Goal: Submit feedback/report problem

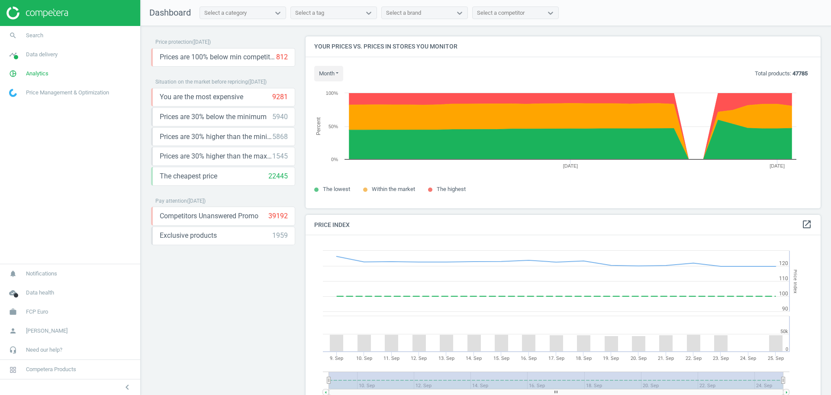
scroll to position [188, 524]
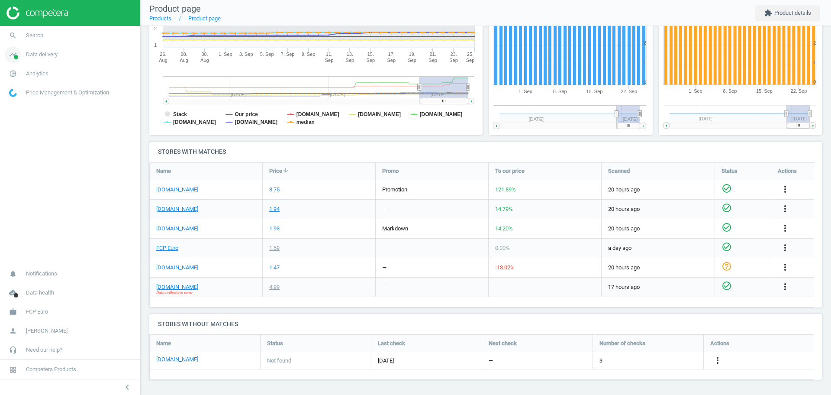
click at [28, 53] on span "Data delivery" at bounding box center [42, 55] width 32 height 8
click at [18, 124] on span "Stores" at bounding box center [17, 125] width 15 height 7
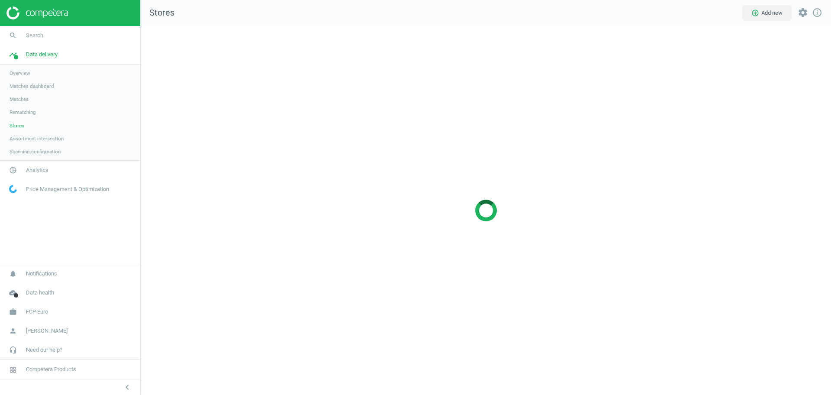
scroll to position [386, 707]
click at [36, 166] on span "Analytics" at bounding box center [37, 170] width 23 height 8
click at [16, 109] on span "Products" at bounding box center [20, 105] width 20 height 7
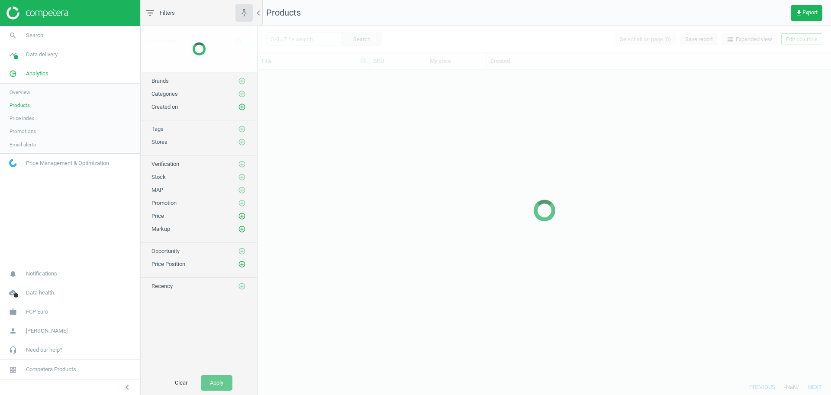
scroll to position [300, 565]
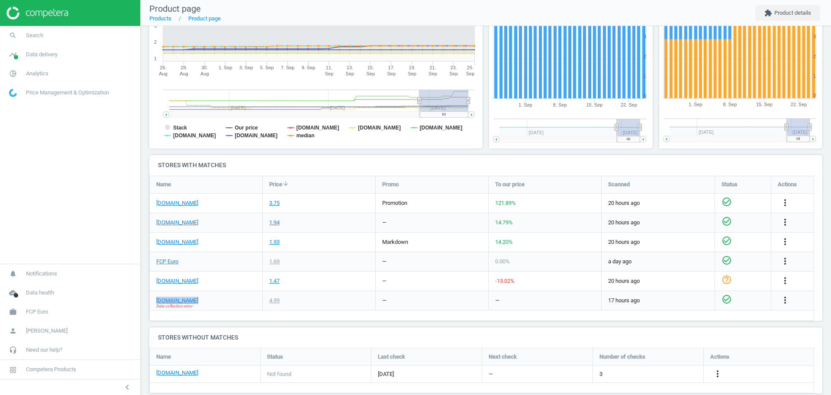
drag, startPoint x: 197, startPoint y: 301, endPoint x: 155, endPoint y: 301, distance: 42.4
click at [155, 301] on div "[DOMAIN_NAME] Data collection error" at bounding box center [206, 300] width 113 height 19
copy link "[DOMAIN_NAME]"
click at [226, 306] on div "[DOMAIN_NAME] Data collection error" at bounding box center [206, 300] width 113 height 19
drag, startPoint x: 210, startPoint y: 303, endPoint x: 151, endPoint y: 301, distance: 58.5
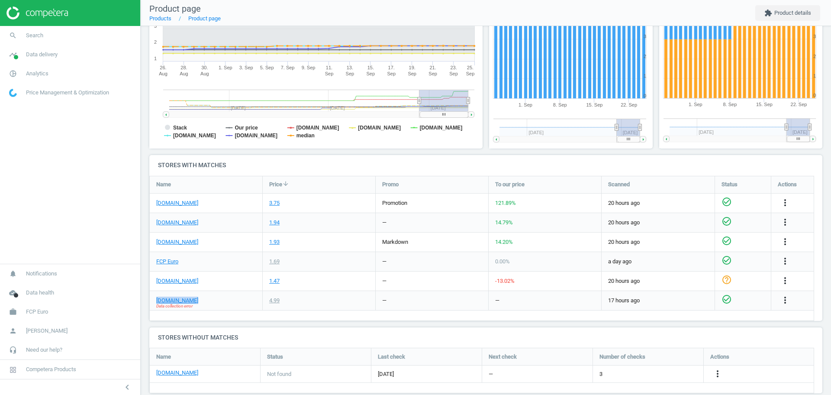
click at [151, 301] on div "[DOMAIN_NAME] Data collection error" at bounding box center [206, 300] width 113 height 19
copy link "[DOMAIN_NAME]"
click at [781, 299] on icon "more_vert" at bounding box center [785, 300] width 10 height 10
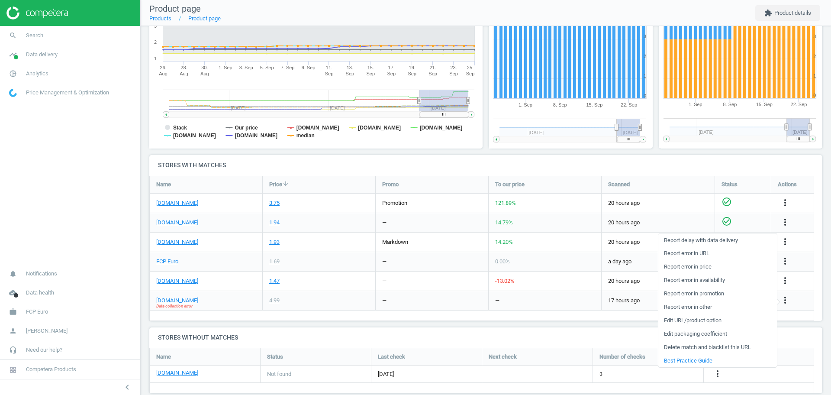
click at [722, 307] on link "Report error in other" at bounding box center [717, 306] width 119 height 13
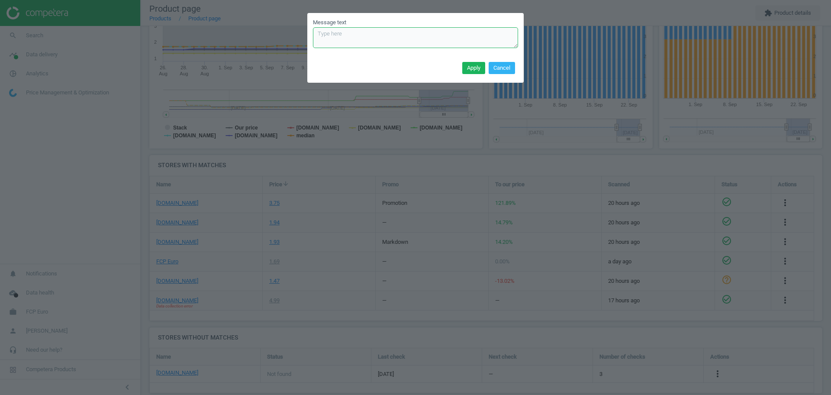
click at [380, 41] on textarea "Message text" at bounding box center [415, 37] width 205 height 21
type textarea "Data collection error: 403 Forbidden, can you take a look please"
click at [476, 68] on button "Apply" at bounding box center [473, 68] width 23 height 12
